Goal: Information Seeking & Learning: Find specific fact

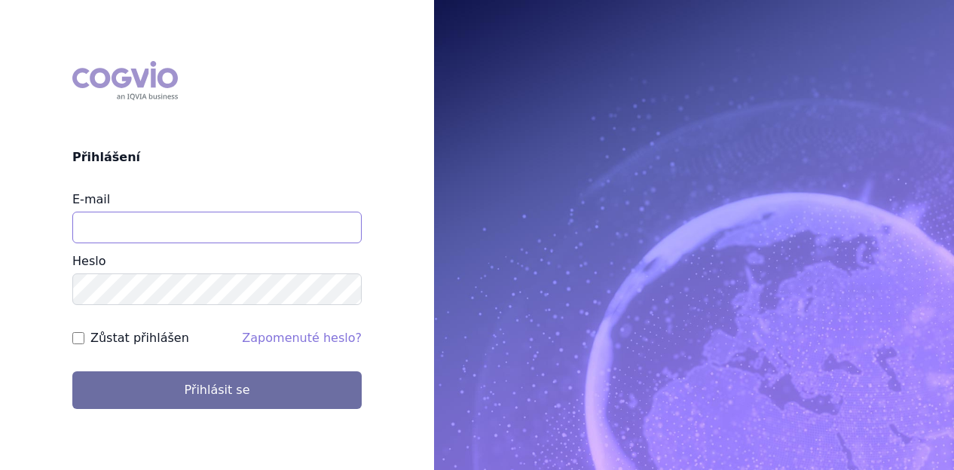
click at [128, 222] on input "E-mail" at bounding box center [216, 228] width 289 height 32
type input "michaela.x.tauchmanova@gsk.com"
click at [72, 371] on button "Přihlásit se" at bounding box center [216, 390] width 289 height 38
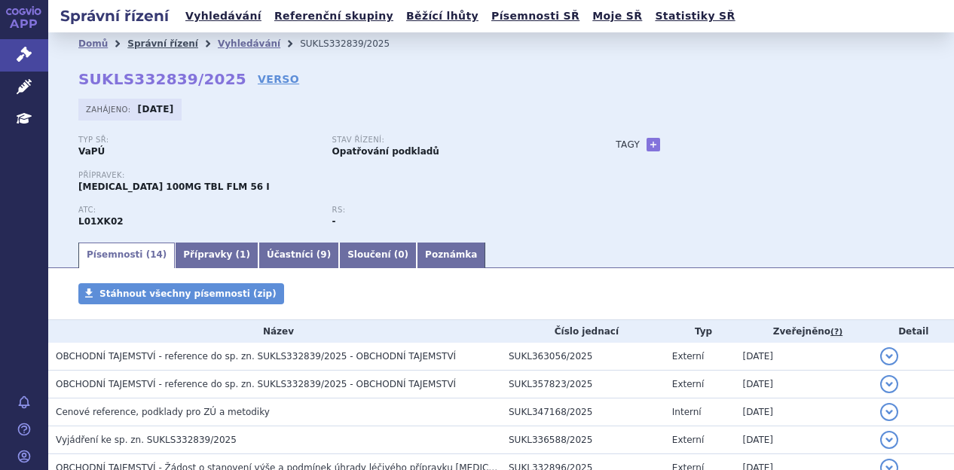
click at [158, 43] on link "Správní řízení" at bounding box center [162, 43] width 71 height 11
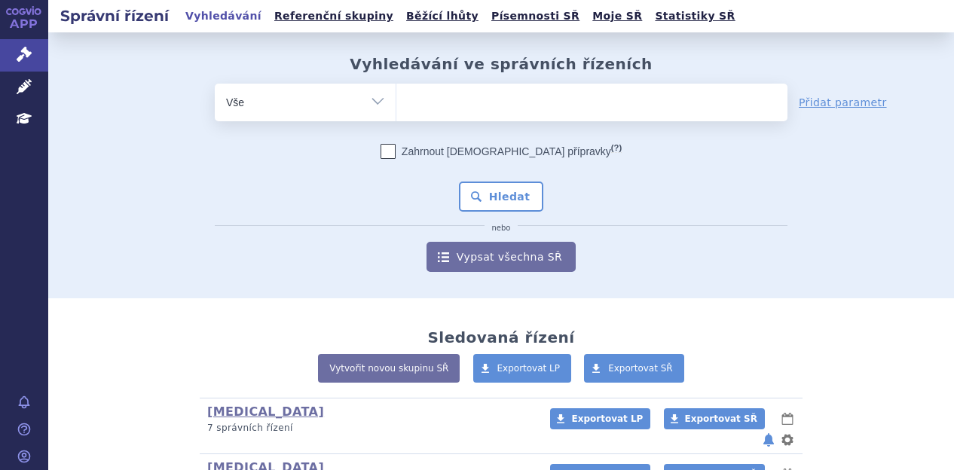
click at [469, 109] on ul at bounding box center [591, 100] width 391 height 32
click at [396, 109] on select at bounding box center [396, 102] width 1 height 38
type input "du"
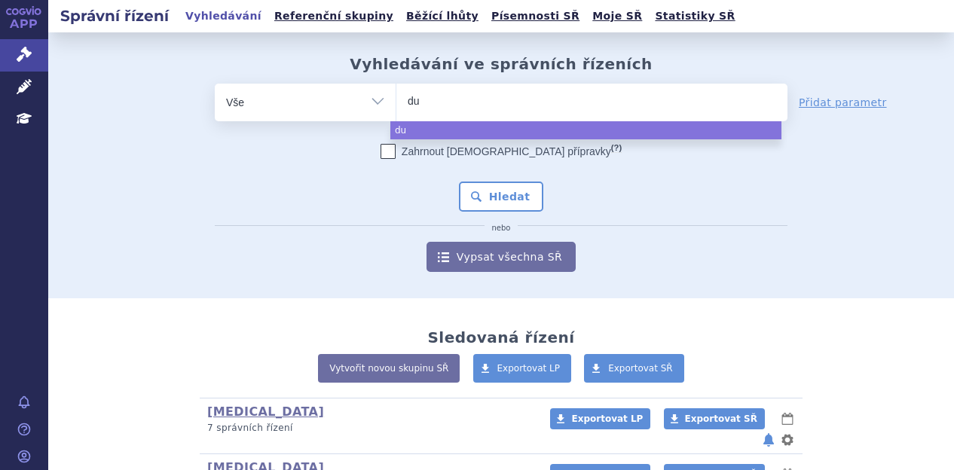
type input "due"
type input "duen"
type input "duent"
select select "duent"
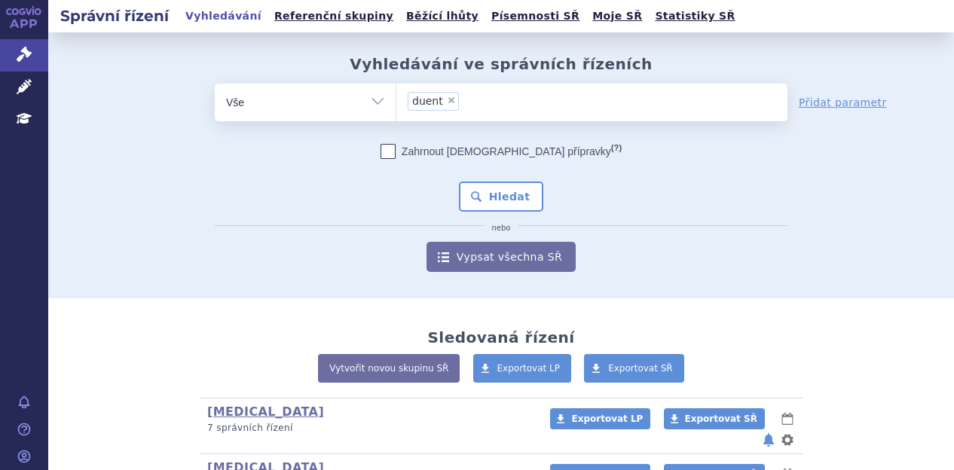
type input "duent"
select select
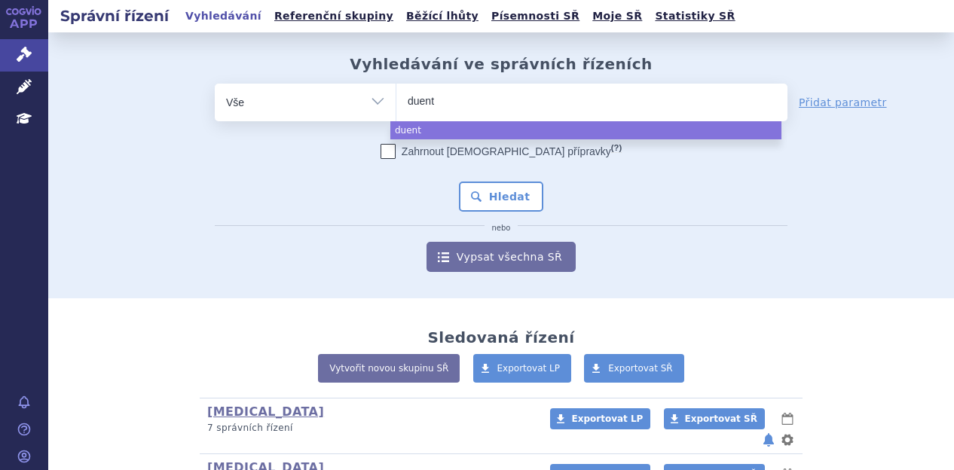
type input "duen"
type input "du"
type input "dup"
type input "dupix"
type input "dupixe"
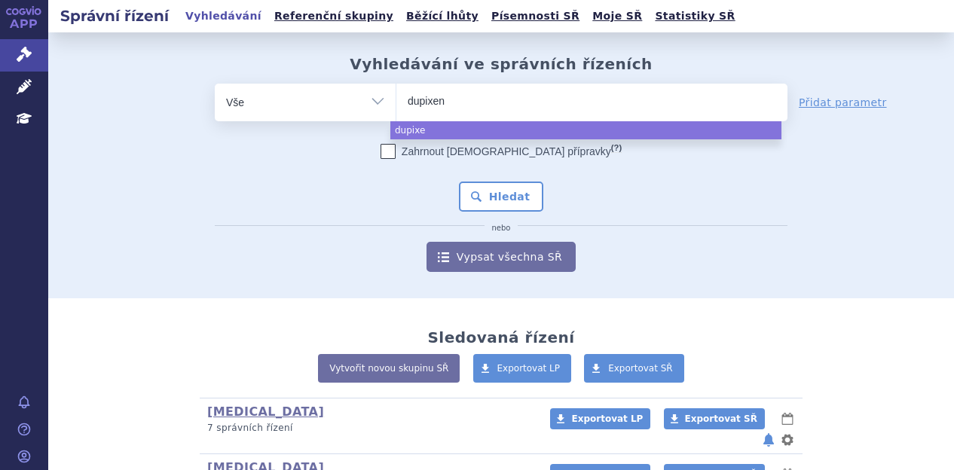
type input "dupixent"
select select "dupixent"
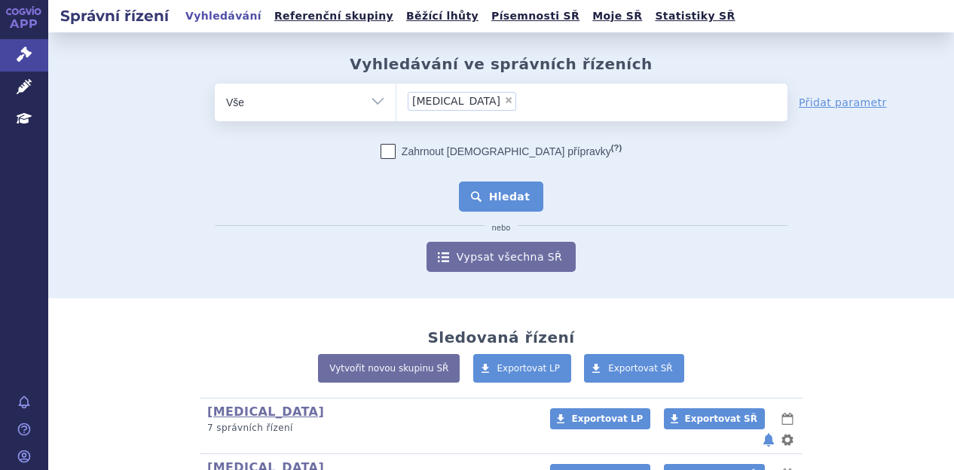
click at [512, 205] on button "Hledat" at bounding box center [501, 197] width 85 height 30
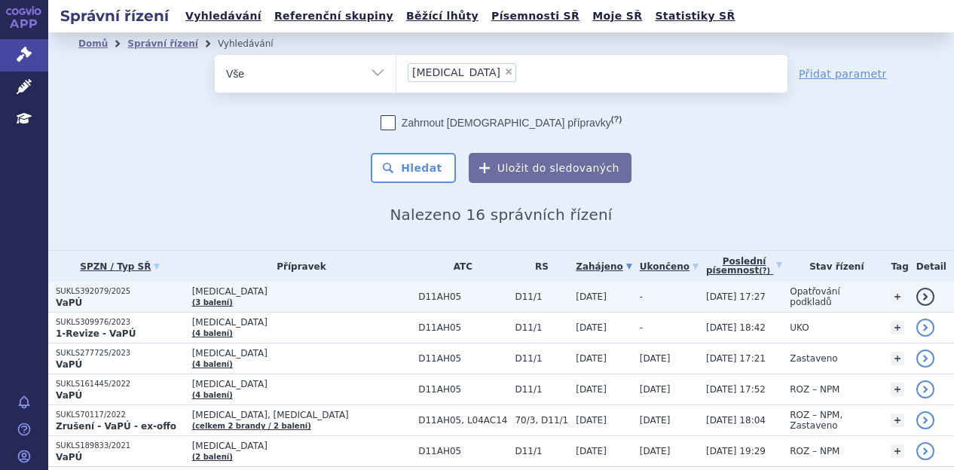
click at [335, 292] on span "DUPIXENT" at bounding box center [301, 291] width 219 height 11
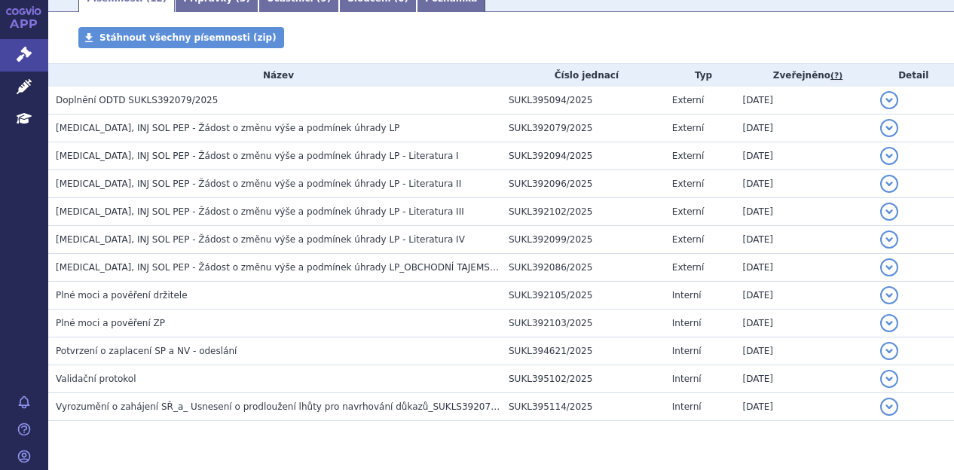
scroll to position [268, 0]
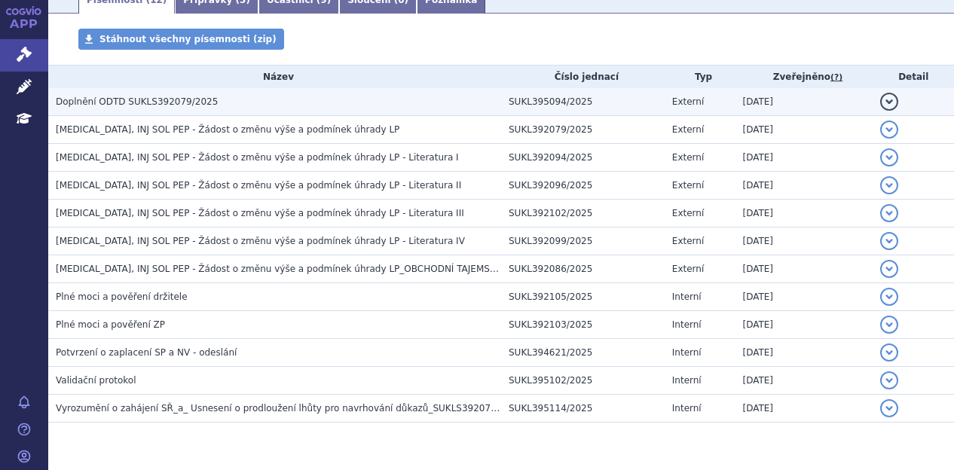
click at [315, 97] on h3 "Doplnění ODTD SUKLS392079/2025" at bounding box center [278, 101] width 445 height 15
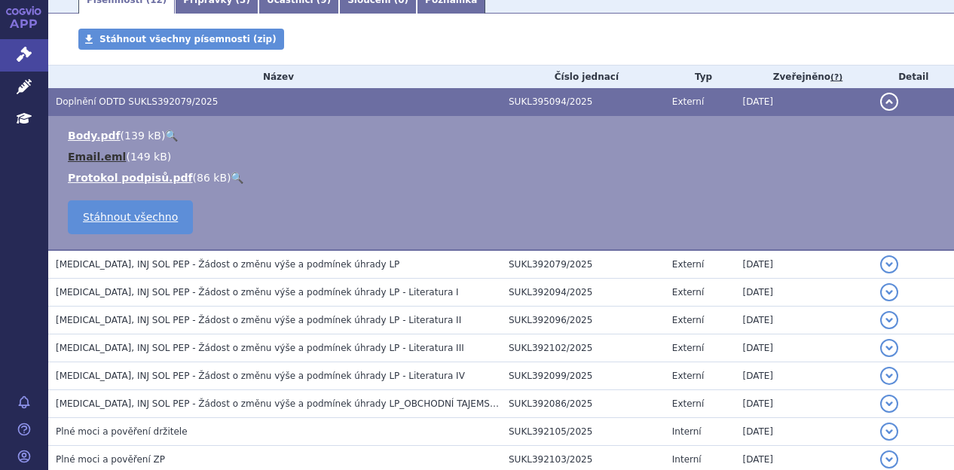
click at [97, 157] on link "Email.eml" at bounding box center [97, 157] width 58 height 12
